Goal: Transaction & Acquisition: Obtain resource

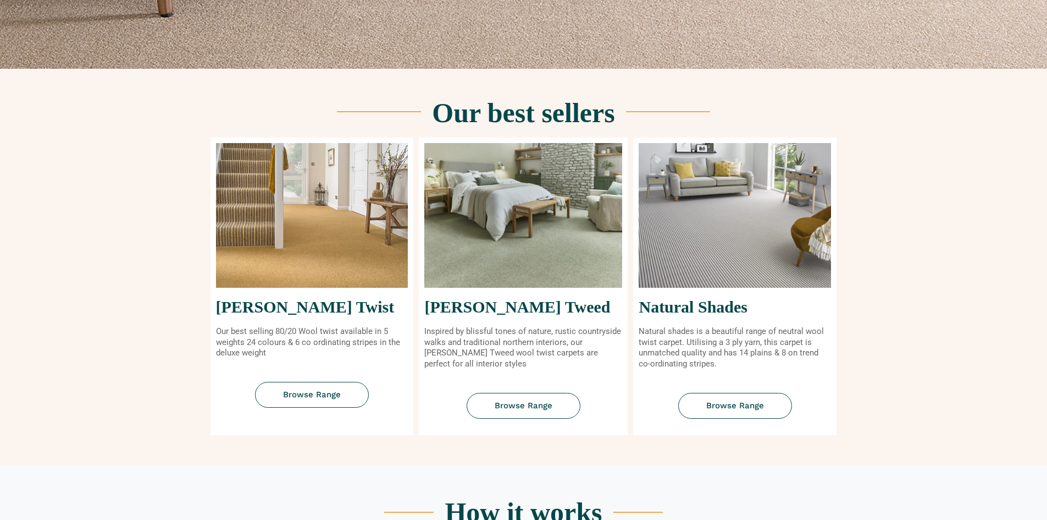
scroll to position [385, 0]
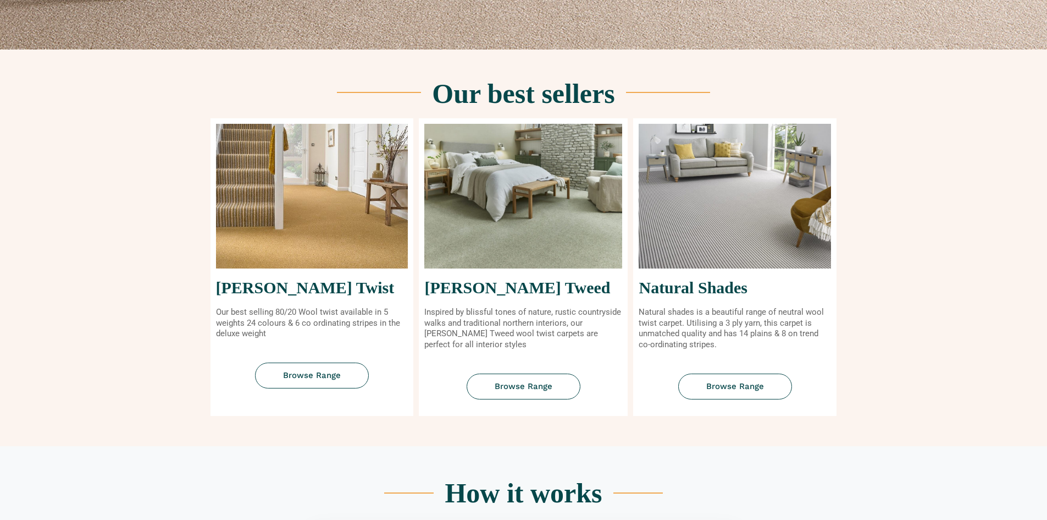
click at [728, 235] on img at bounding box center [735, 196] width 192 height 145
click at [727, 398] on link "Browse Range" at bounding box center [735, 386] width 114 height 26
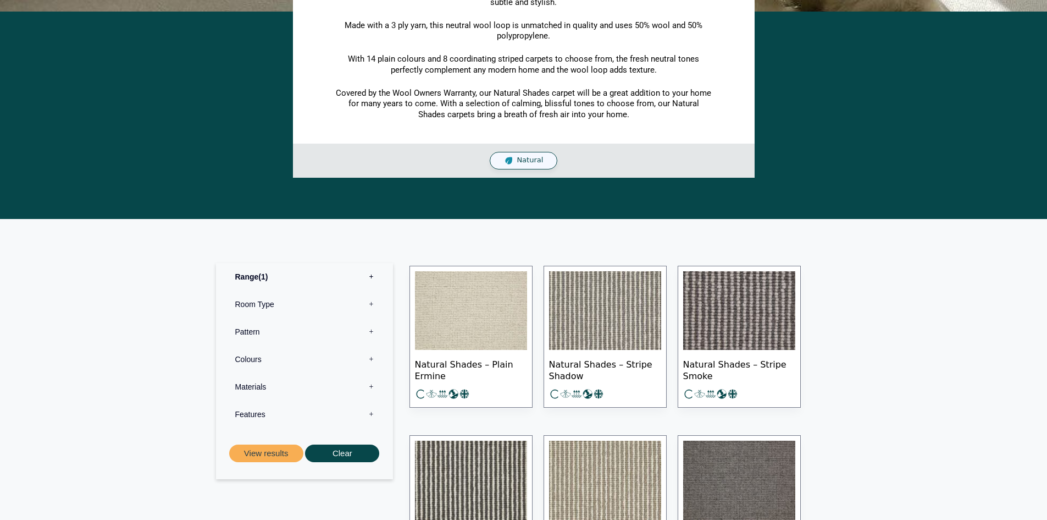
scroll to position [330, 0]
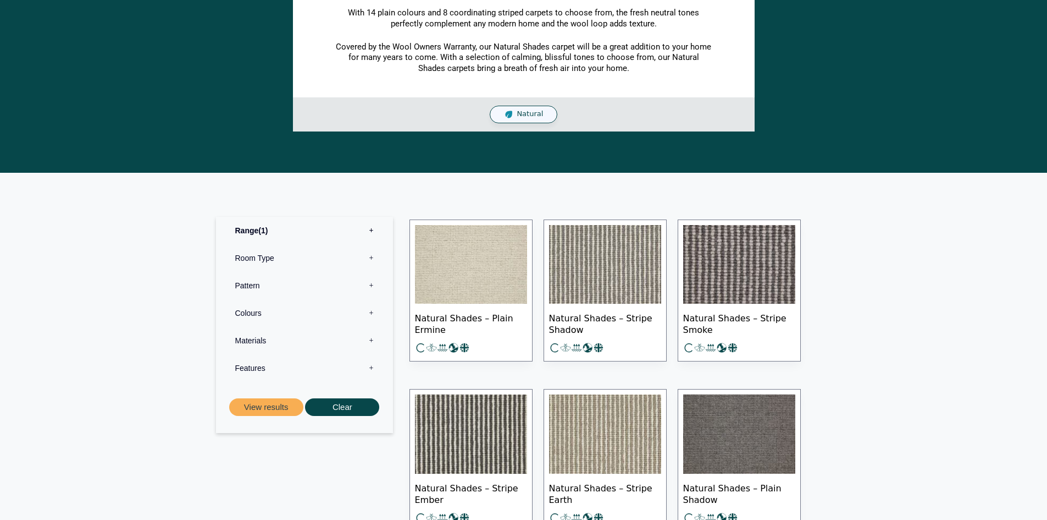
click at [610, 279] on img at bounding box center [605, 264] width 112 height 79
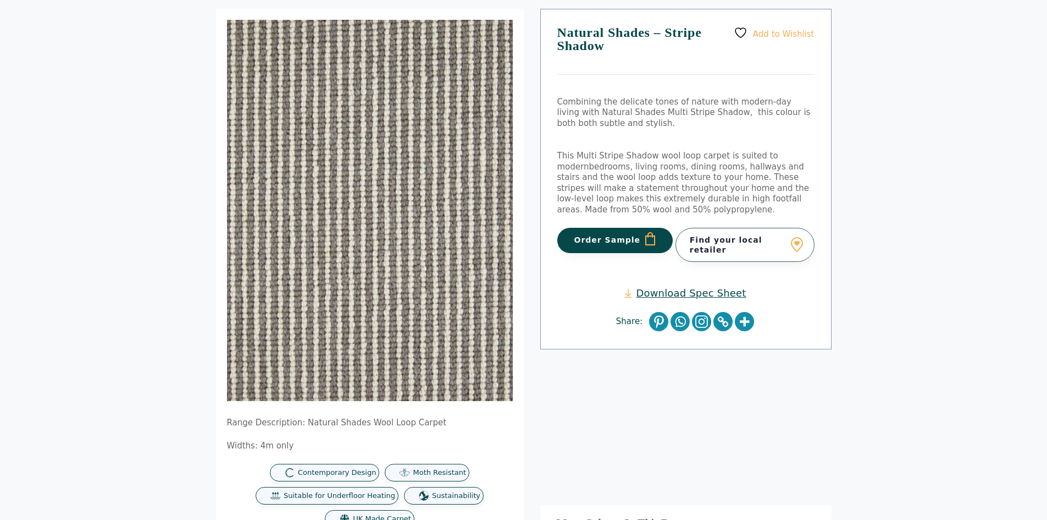
scroll to position [110, 0]
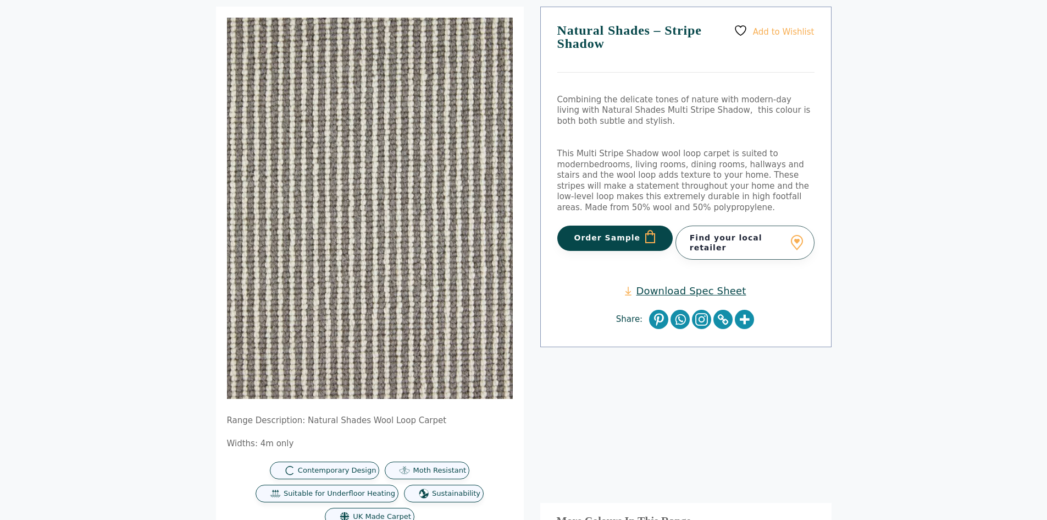
click at [605, 234] on button "Order Sample" at bounding box center [615, 237] width 116 height 25
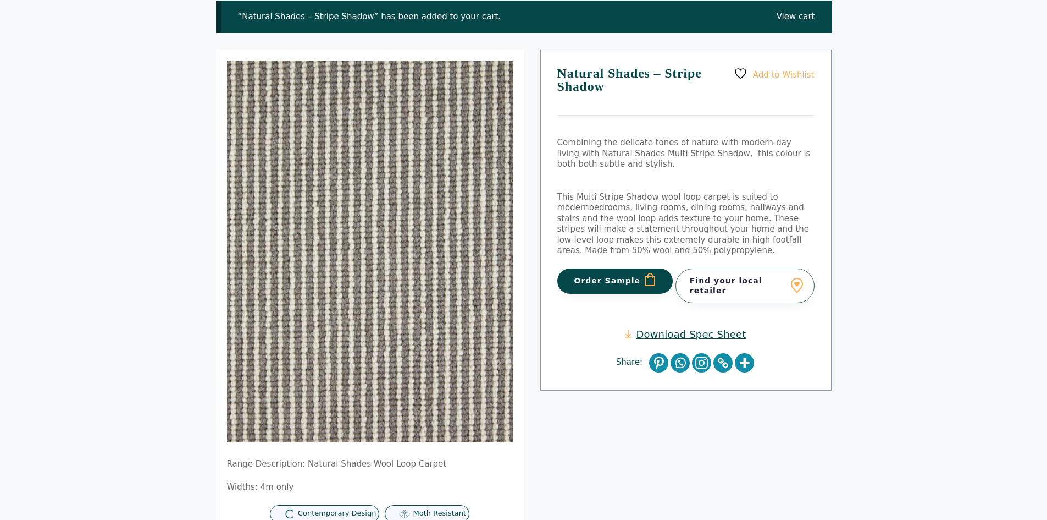
scroll to position [220, 0]
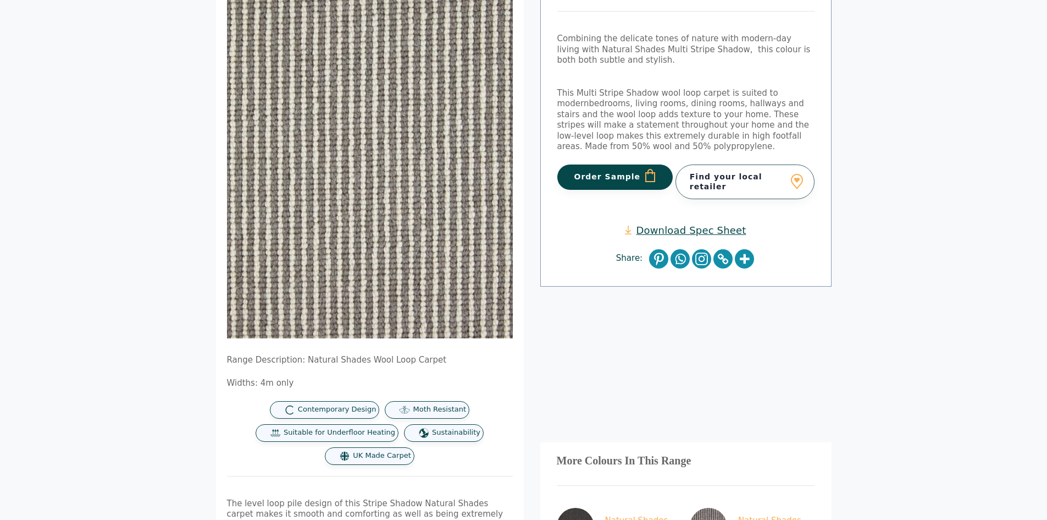
click at [623, 174] on button "Order Sample" at bounding box center [615, 176] width 116 height 25
